Goal: Task Accomplishment & Management: Manage account settings

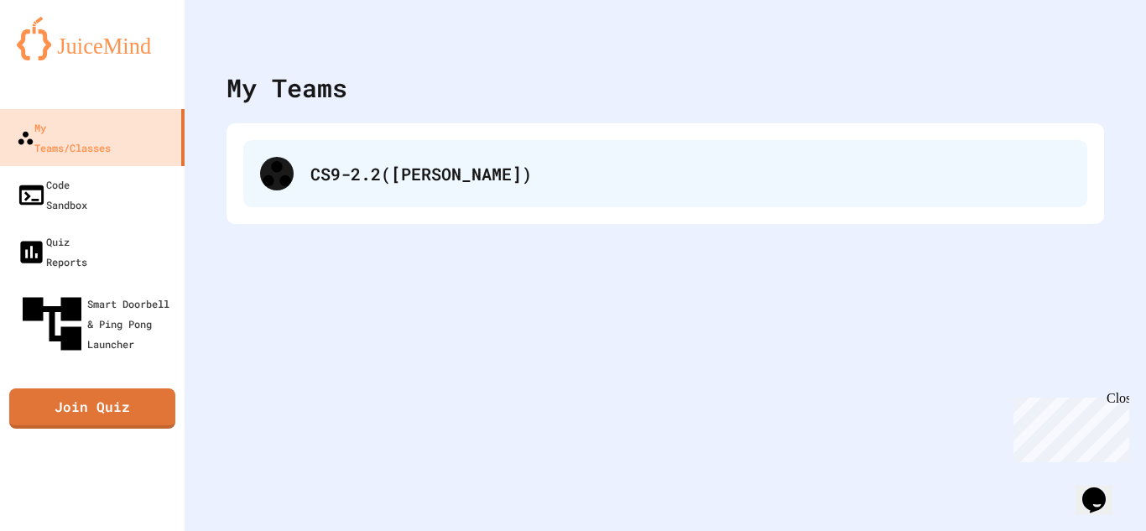
click at [570, 183] on div "CS9-2.2([PERSON_NAME])" at bounding box center [690, 173] width 760 height 25
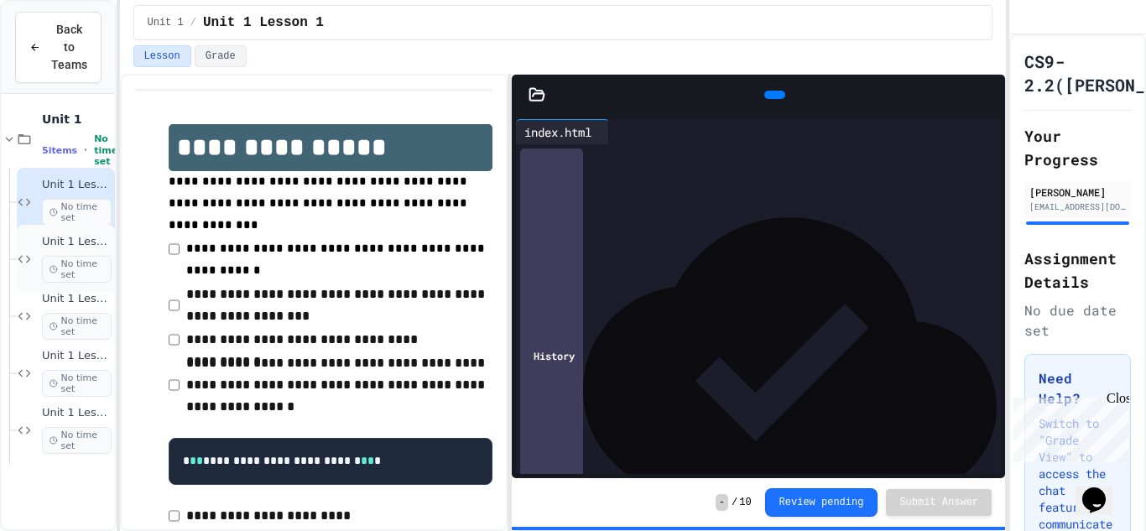
click at [82, 249] on div "Unit 1 Lesson 2 No time set" at bounding box center [77, 259] width 70 height 48
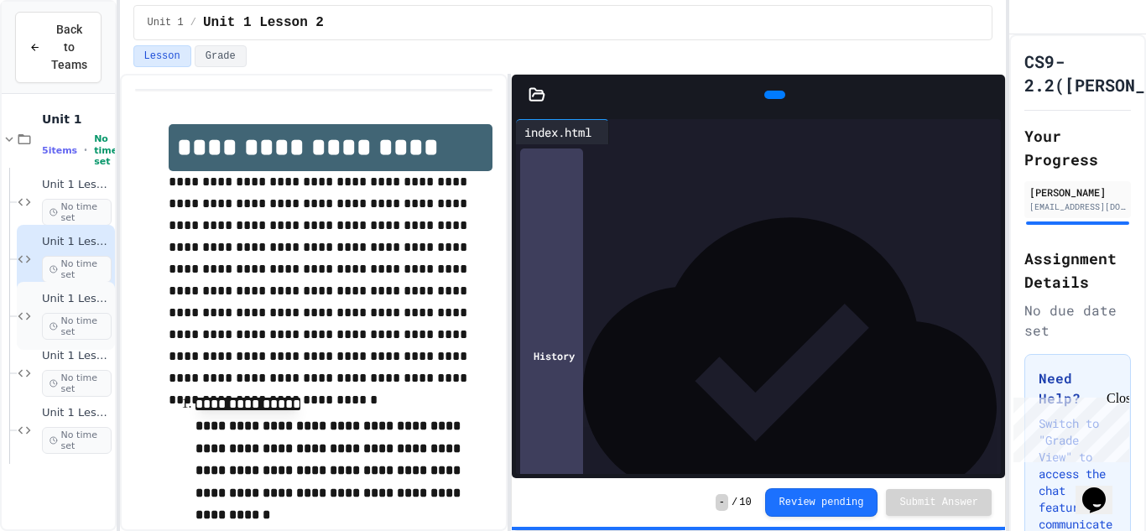
click at [60, 307] on div "Unit 1 Lesson 3 - heading and paragraph tags No time set" at bounding box center [77, 316] width 70 height 48
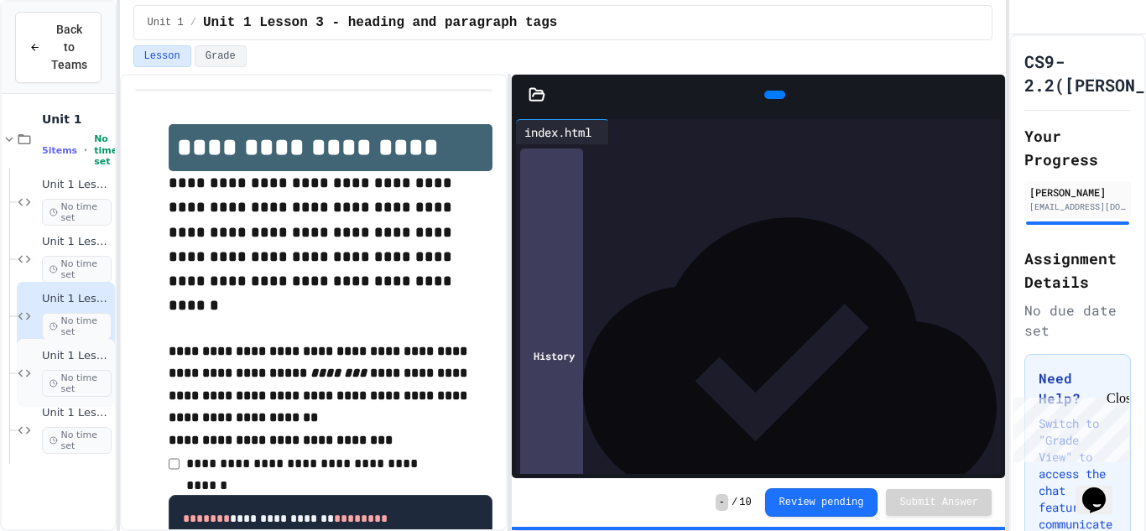
click at [62, 370] on span "No time set" at bounding box center [77, 383] width 70 height 27
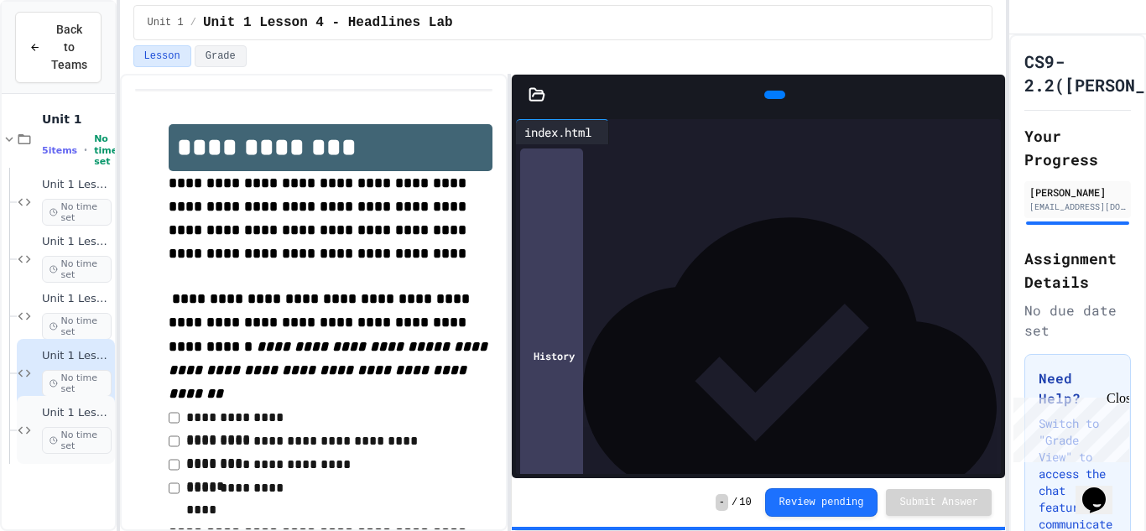
click at [70, 427] on span "No time set" at bounding box center [77, 440] width 70 height 27
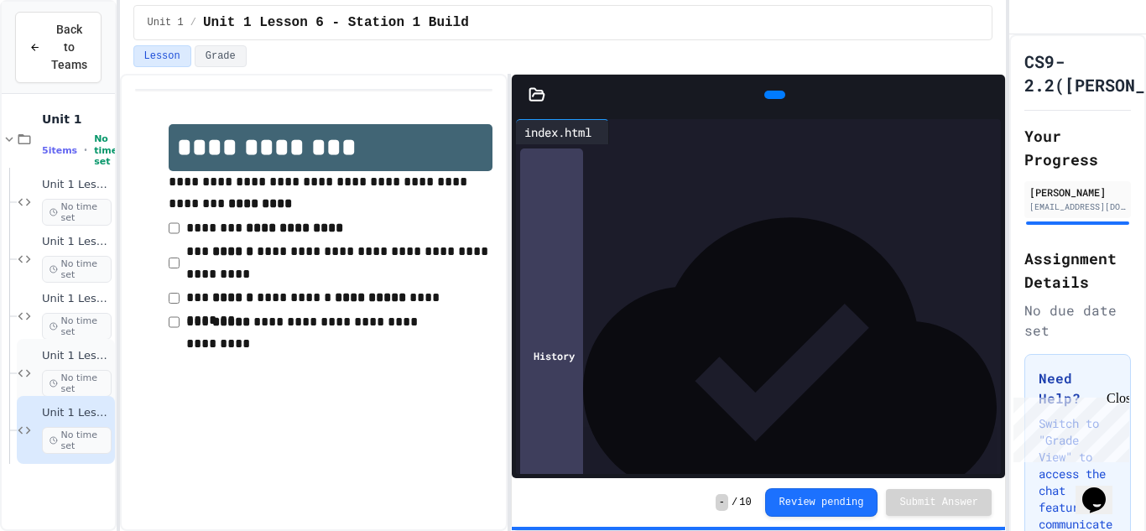
click at [106, 371] on span "No time set" at bounding box center [77, 383] width 70 height 27
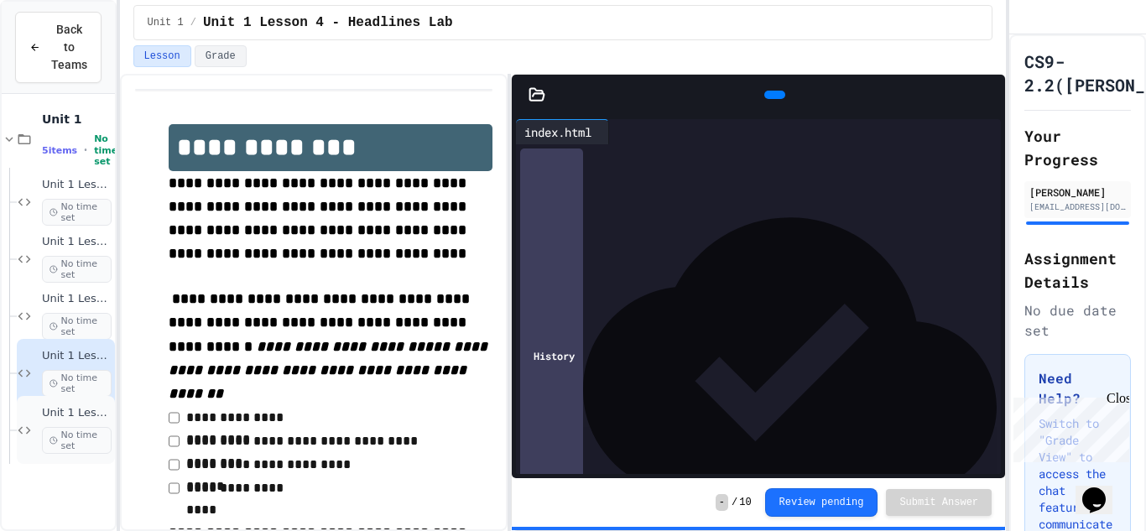
click at [101, 424] on div "Unit 1 Lesson 6 - Station 1 Build No time set" at bounding box center [77, 430] width 70 height 48
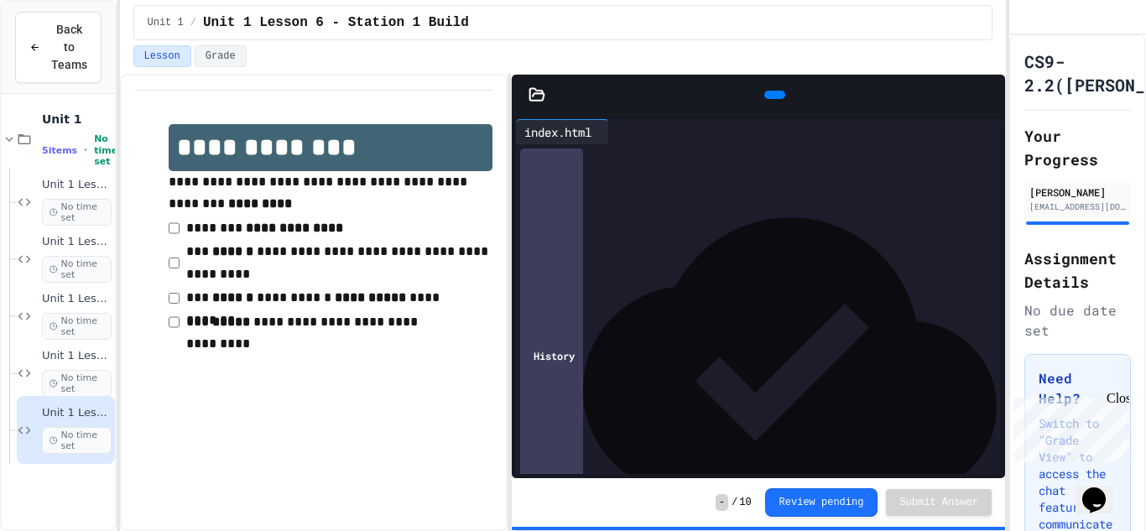
click at [586, 158] on div "**********" at bounding box center [773, 156] width 456 height 17
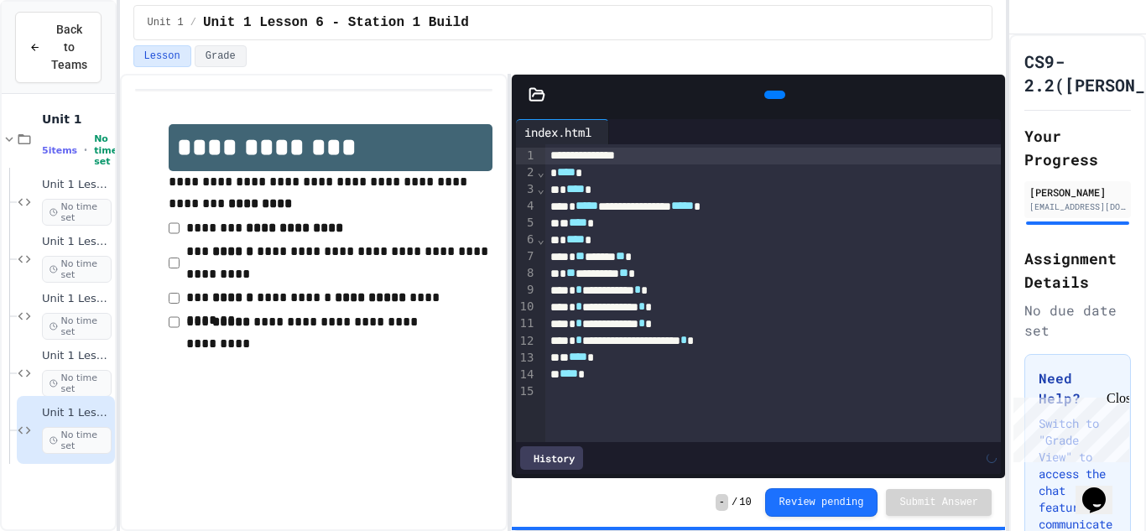
click at [347, 363] on div "**********" at bounding box center [313, 239] width 357 height 264
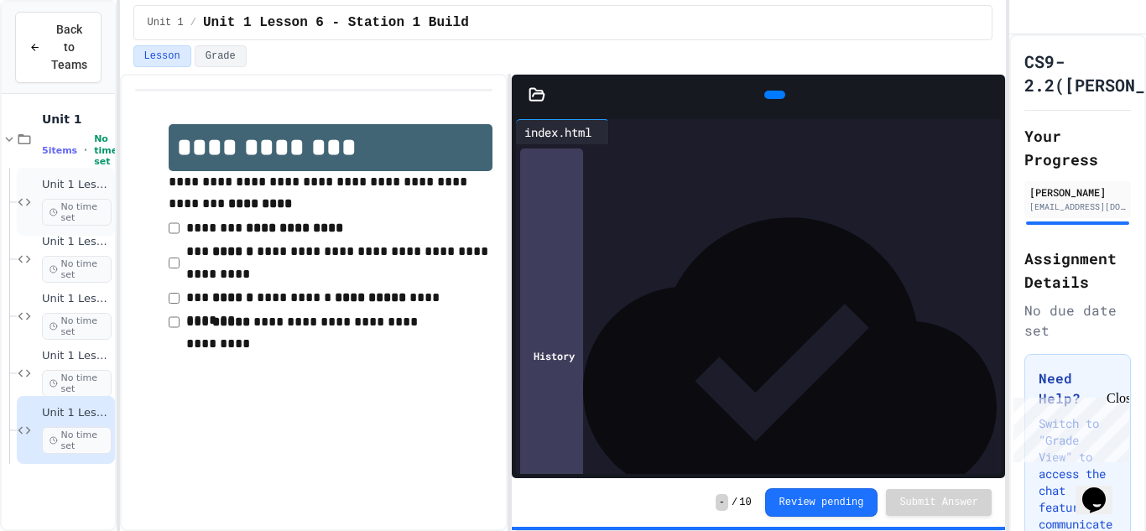
click at [97, 193] on div "Unit 1 Lesson 1 No time set" at bounding box center [77, 202] width 70 height 48
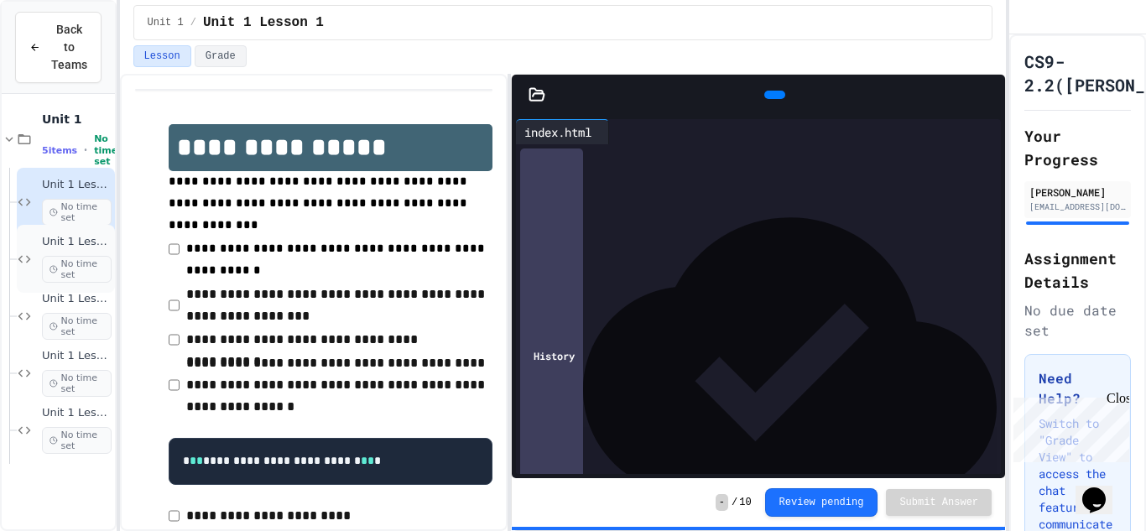
click at [90, 250] on div "Unit 1 Lesson 2 No time set" at bounding box center [77, 259] width 70 height 48
